Goal: Information Seeking & Learning: Learn about a topic

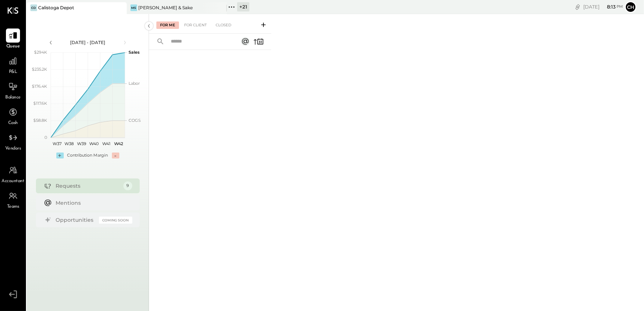
click at [234, 7] on icon at bounding box center [232, 7] width 10 height 10
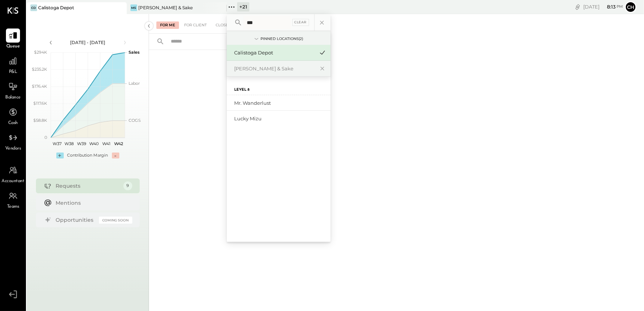
type input "****"
click at [260, 25] on input "****" at bounding box center [267, 22] width 47 height 13
type input "****"
click at [263, 103] on div "Lucky Mizu" at bounding box center [274, 103] width 80 height 7
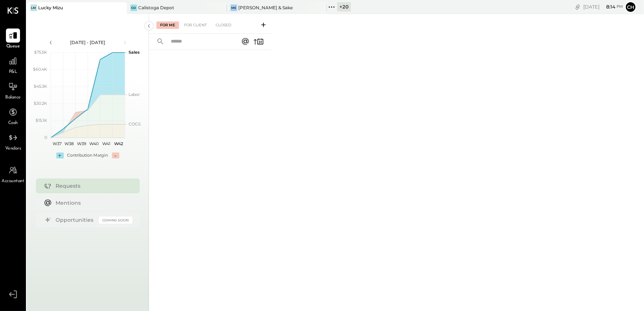
click at [11, 70] on span "P&L" at bounding box center [13, 72] width 9 height 7
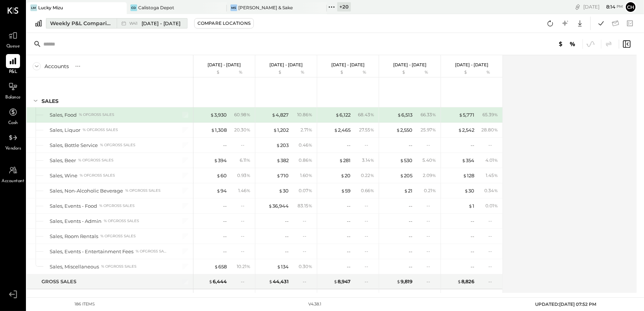
click at [163, 23] on span "[DATE] - [DATE]" at bounding box center [161, 23] width 39 height 7
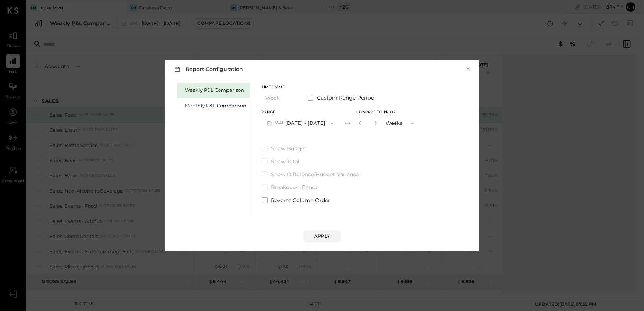
click at [313, 124] on button "W41 [DATE] - [DATE]" at bounding box center [300, 123] width 77 height 14
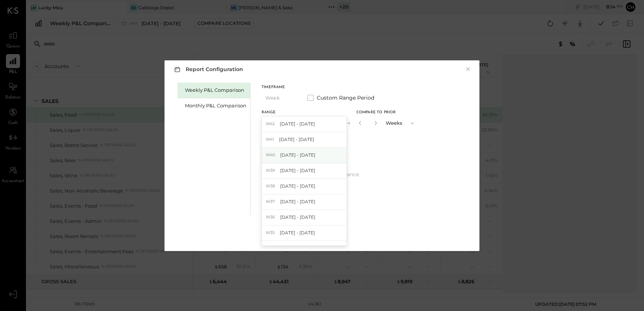
click at [300, 155] on span "[DATE] - [DATE]" at bounding box center [297, 155] width 35 height 6
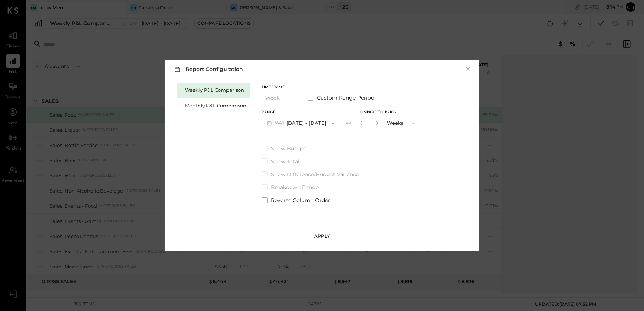
click at [319, 240] on button "Apply" at bounding box center [322, 237] width 37 height 12
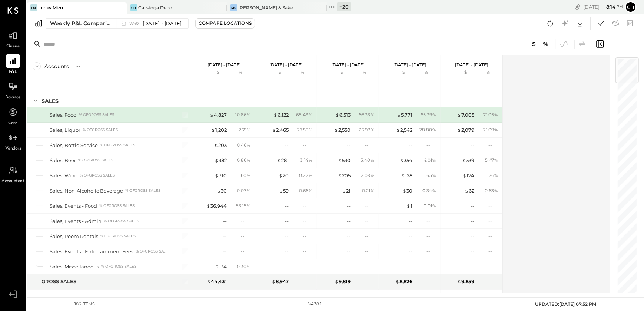
click at [552, 23] on icon at bounding box center [551, 24] width 10 height 10
click at [602, 24] on icon at bounding box center [602, 24] width 10 height 10
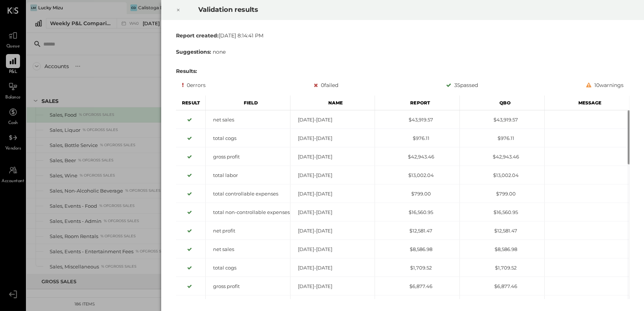
click at [179, 11] on icon at bounding box center [178, 10] width 4 height 9
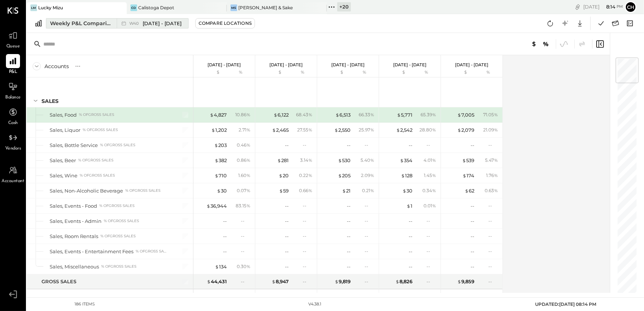
click at [106, 21] on div "Weekly P&L Comparison" at bounding box center [81, 23] width 62 height 7
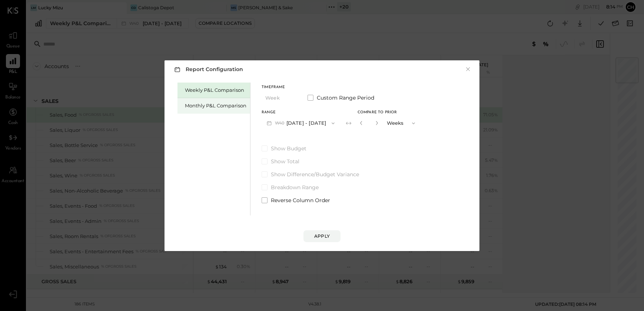
click at [202, 103] on div "Monthly P&L Comparison" at bounding box center [216, 105] width 62 height 7
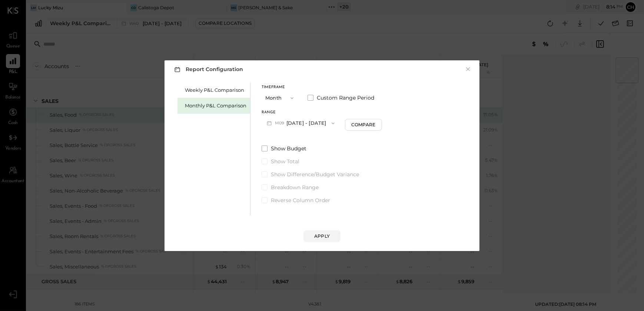
click at [316, 123] on button "M09 [DATE] - [DATE]" at bounding box center [301, 123] width 78 height 14
click at [311, 109] on div "Timeframe Month Custom Range Period Range M09 [DATE] - [DATE] Compare" at bounding box center [322, 108] width 121 height 44
click at [323, 239] on div "Apply" at bounding box center [322, 236] width 16 height 6
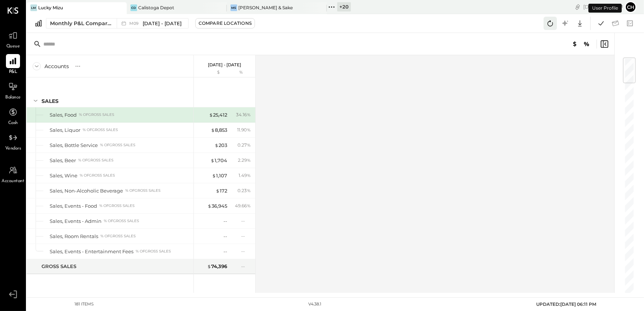
click at [548, 23] on icon at bounding box center [551, 24] width 10 height 10
click at [600, 24] on icon at bounding box center [601, 23] width 5 height 4
